Goal: Navigation & Orientation: Go to known website

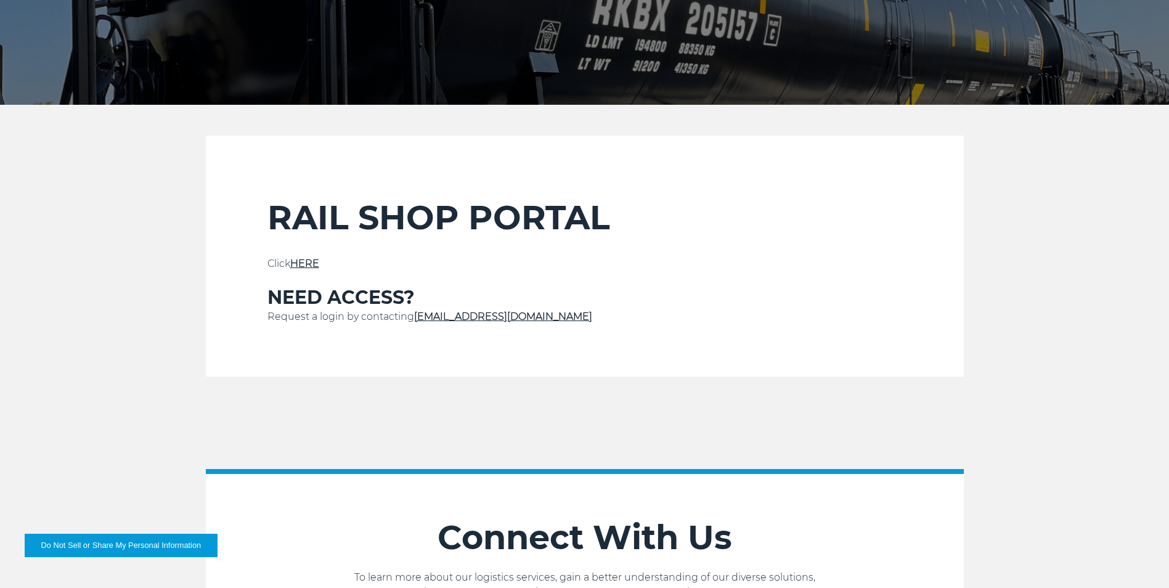
scroll to position [308, 0]
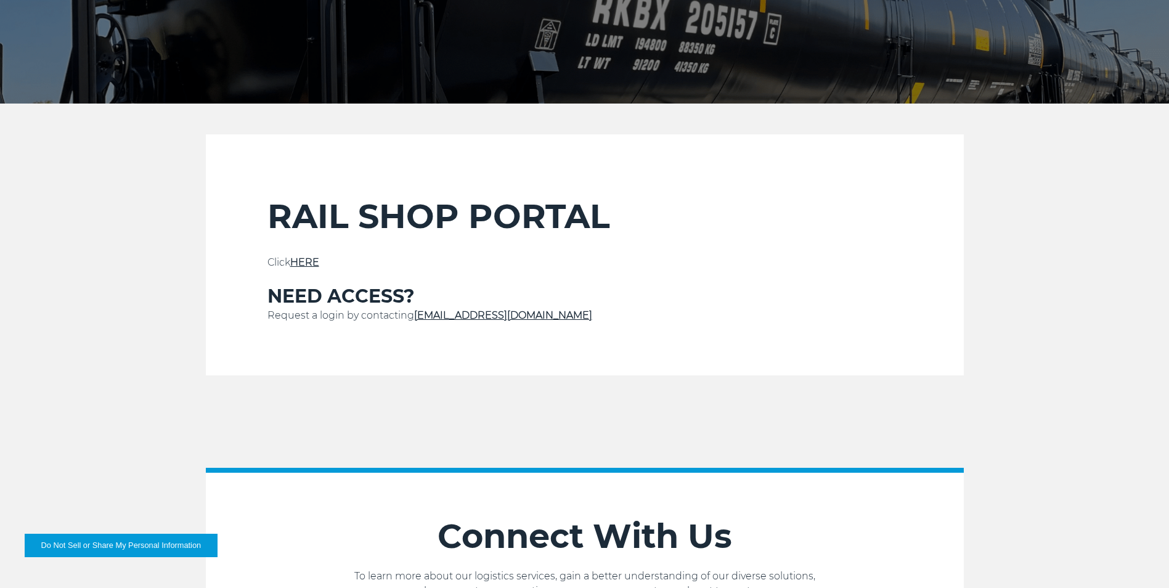
click at [307, 259] on link "HERE" at bounding box center [304, 262] width 29 height 12
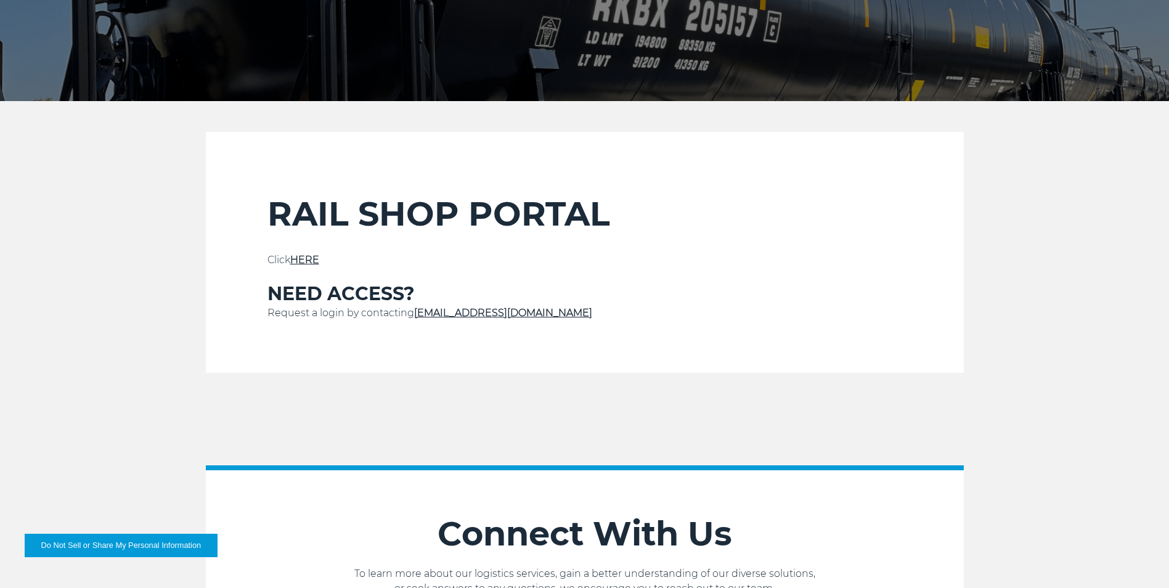
scroll to position [185, 0]
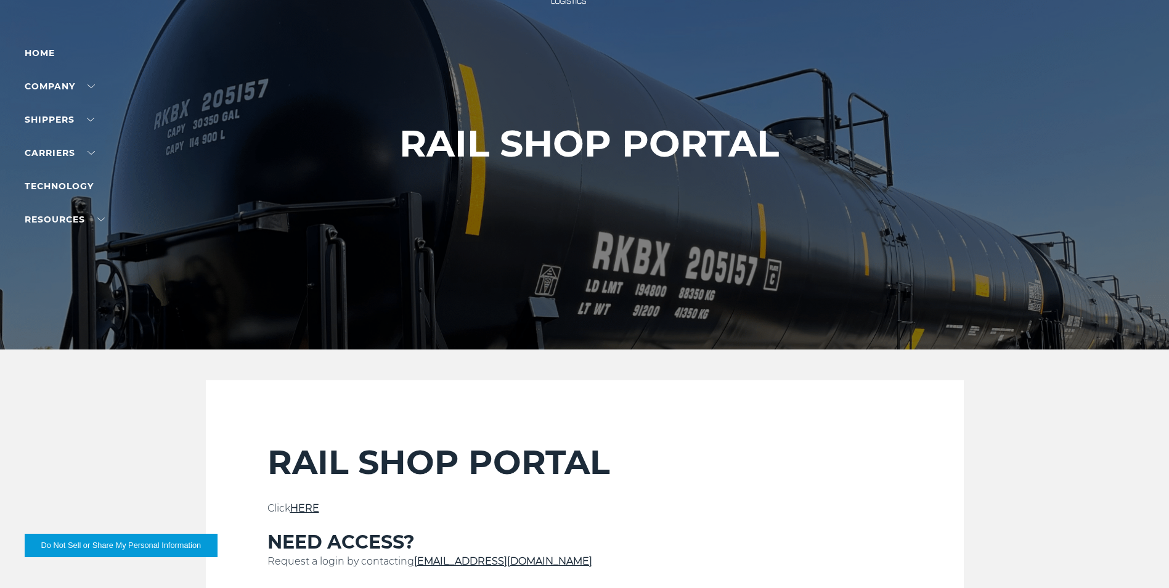
scroll to position [62, 0]
click at [42, 63] on ul "Home Company About Us Careers Contact Us SHIPPERS Our Solutions Trucking Intern…" at bounding box center [78, 136] width 107 height 181
click at [46, 56] on link "Home" at bounding box center [40, 53] width 30 height 11
